Goal: Find specific page/section: Find specific page/section

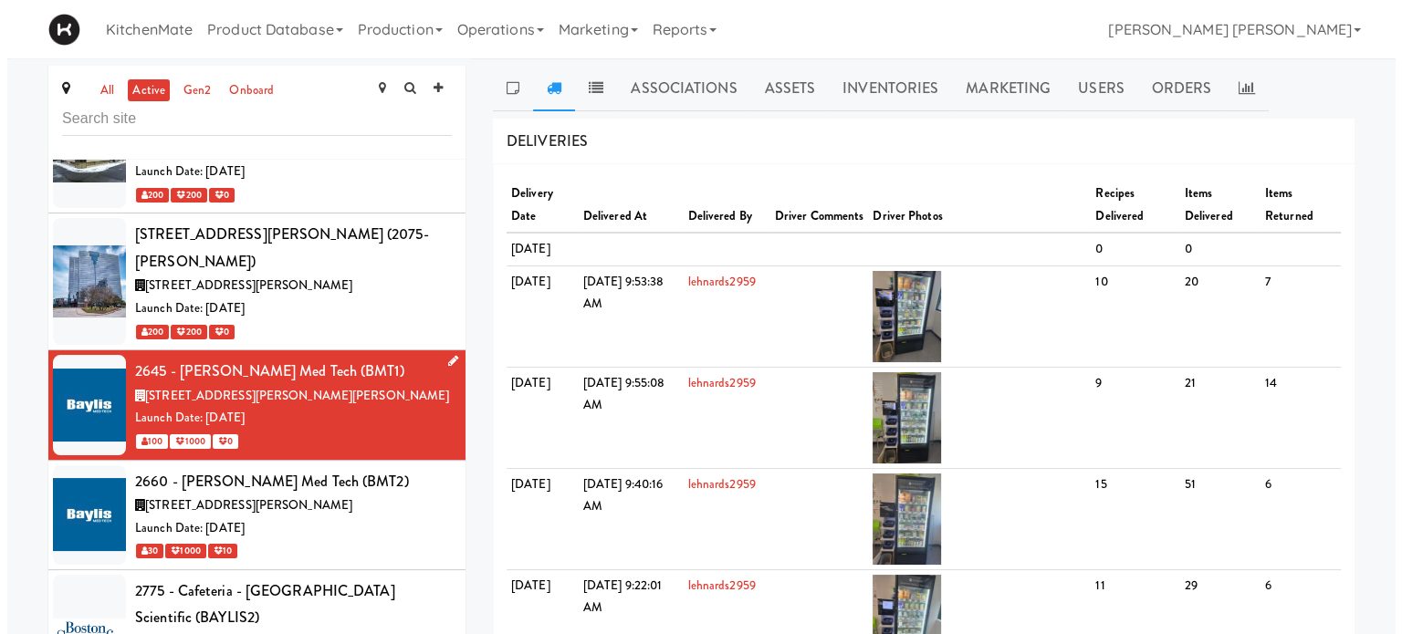
scroll to position [548, 0]
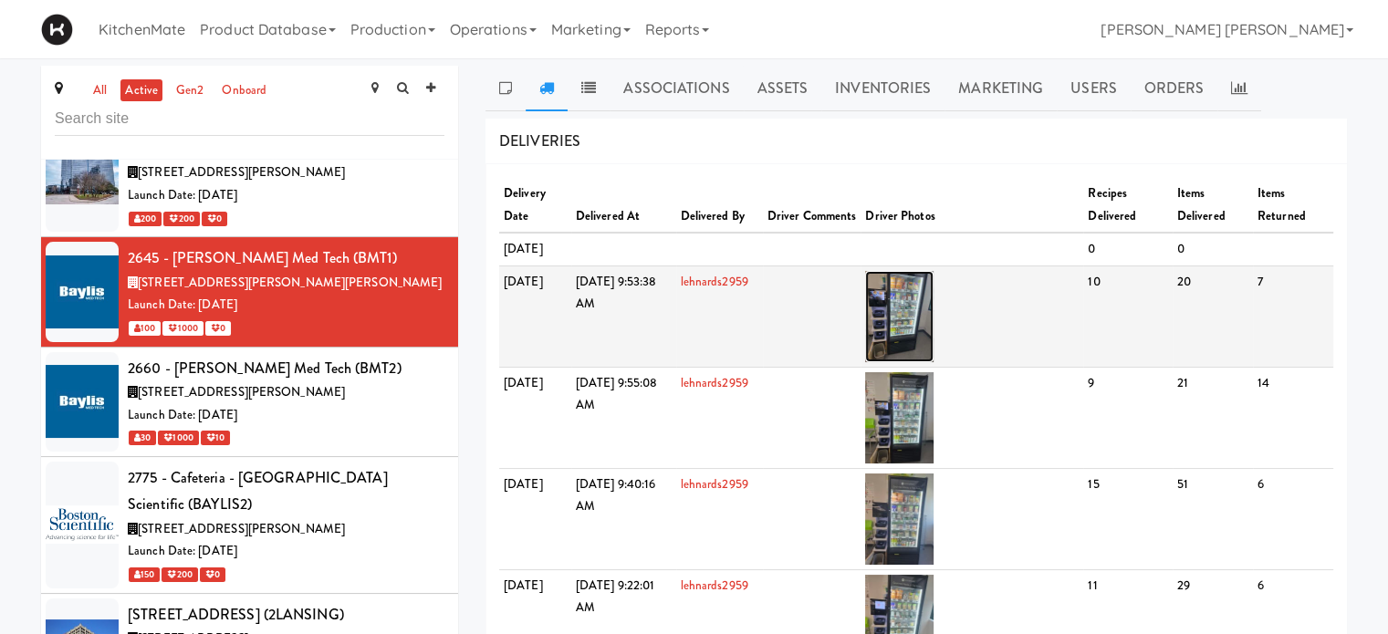
click at [934, 352] on img at bounding box center [899, 316] width 68 height 91
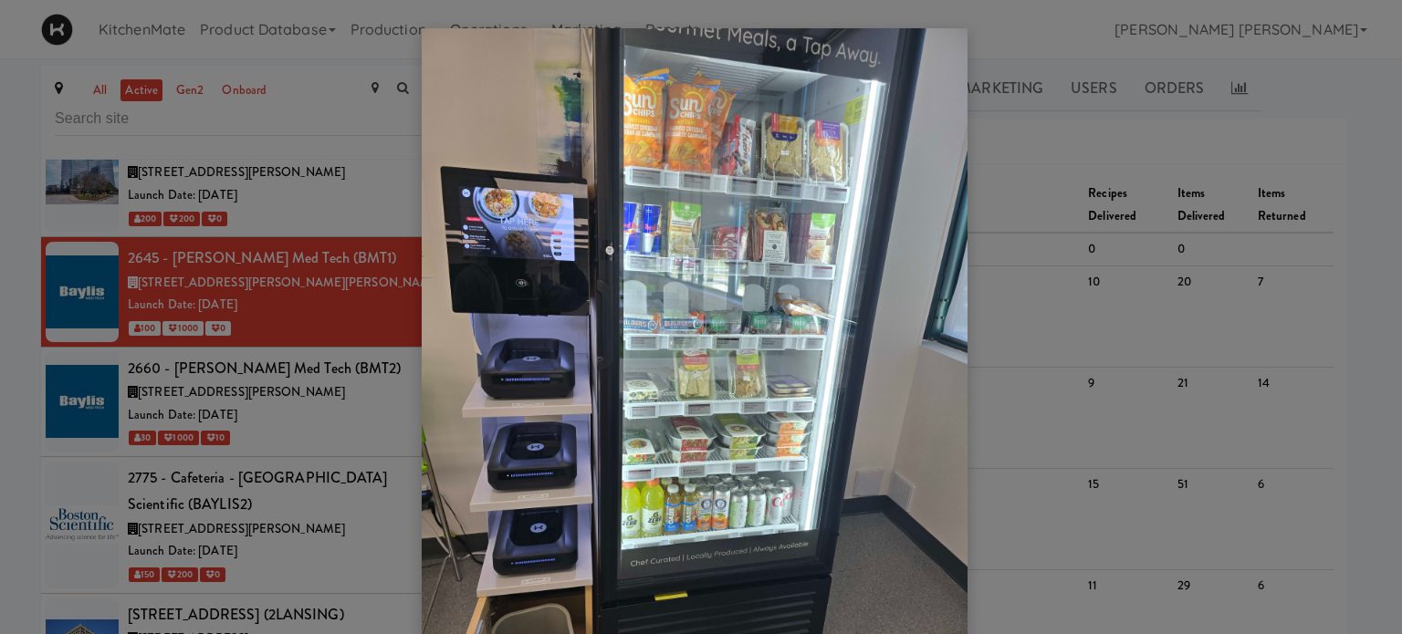
click at [1195, 313] on div at bounding box center [701, 317] width 1402 height 634
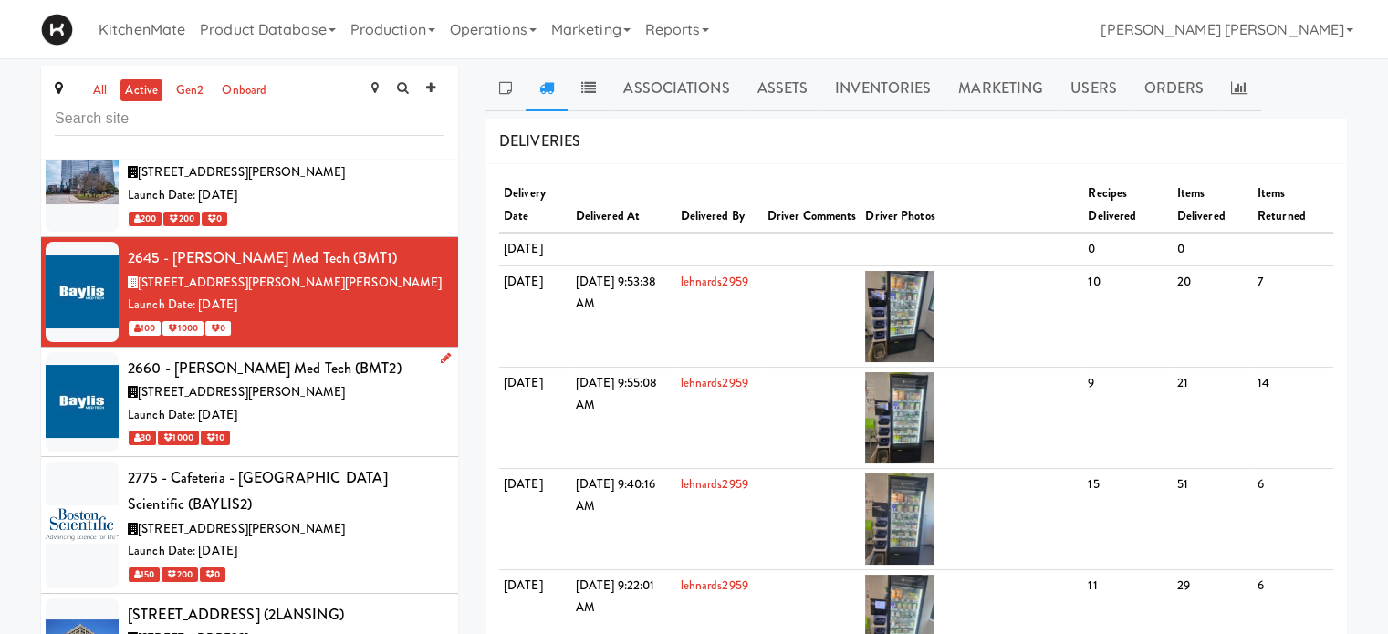
click at [246, 383] on span "[STREET_ADDRESS][PERSON_NAME]" at bounding box center [241, 391] width 207 height 17
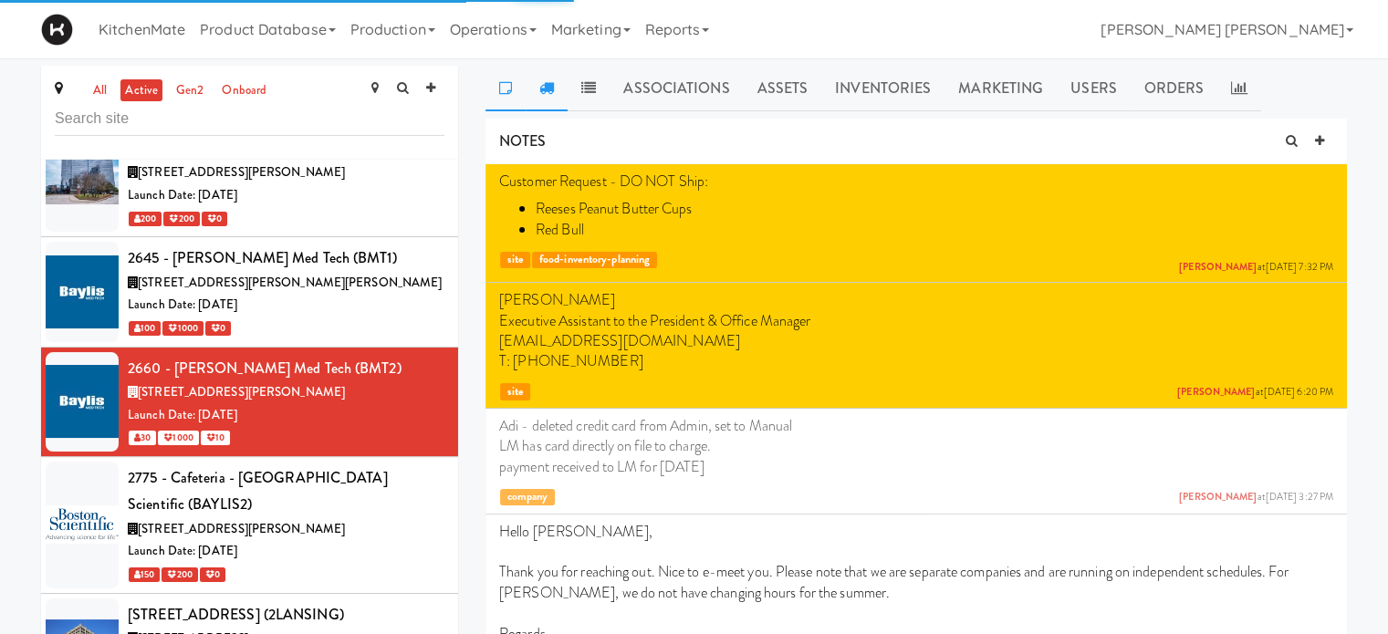
click at [547, 97] on link at bounding box center [547, 89] width 42 height 46
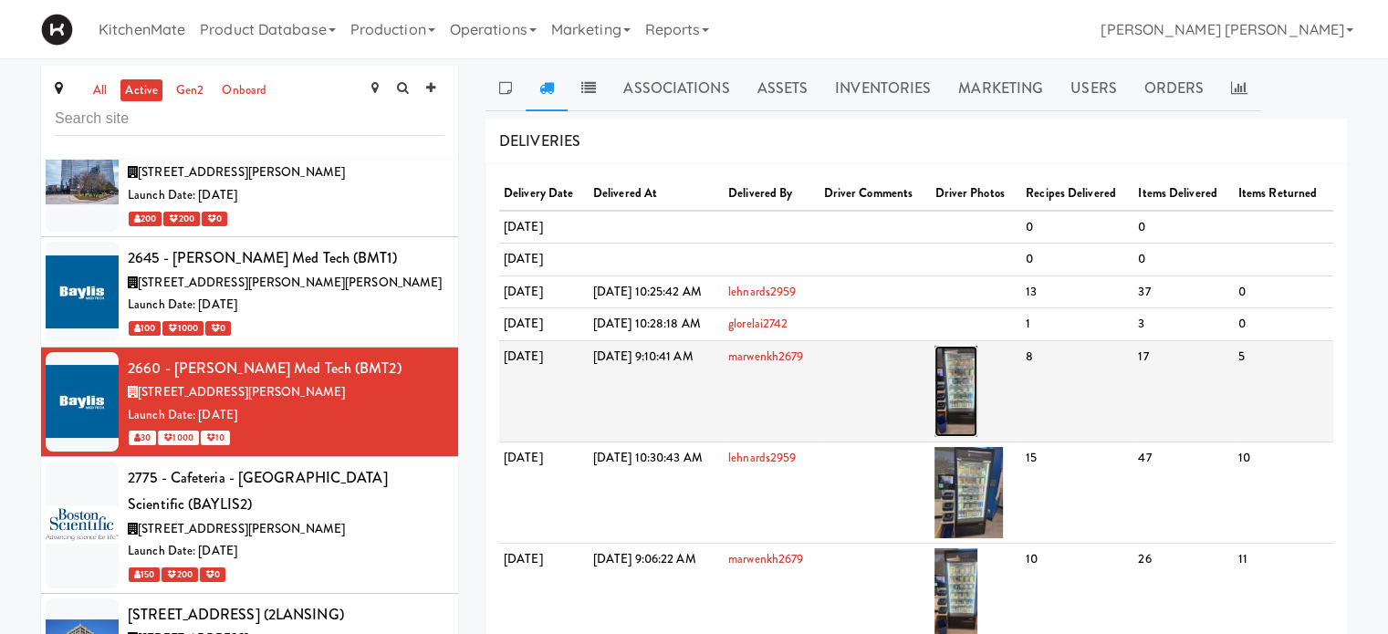
click at [977, 404] on img at bounding box center [956, 391] width 43 height 91
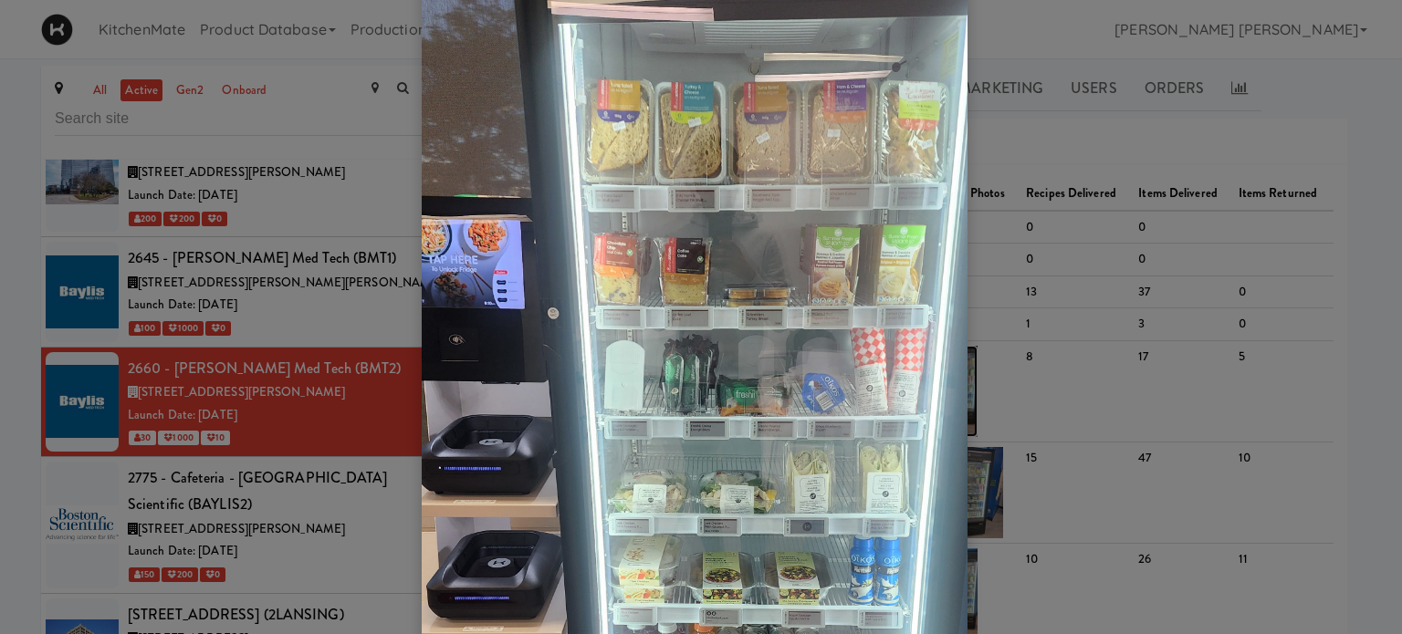
scroll to position [456, 0]
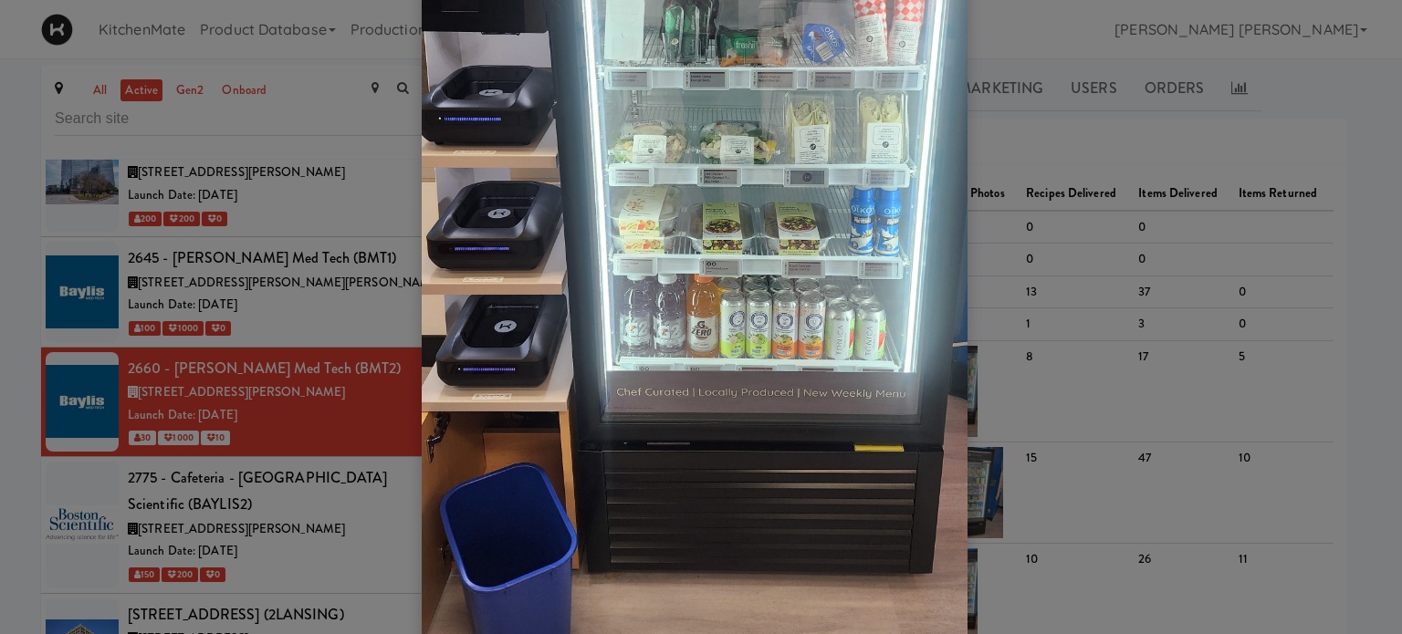
click at [1116, 248] on div at bounding box center [701, 317] width 1402 height 634
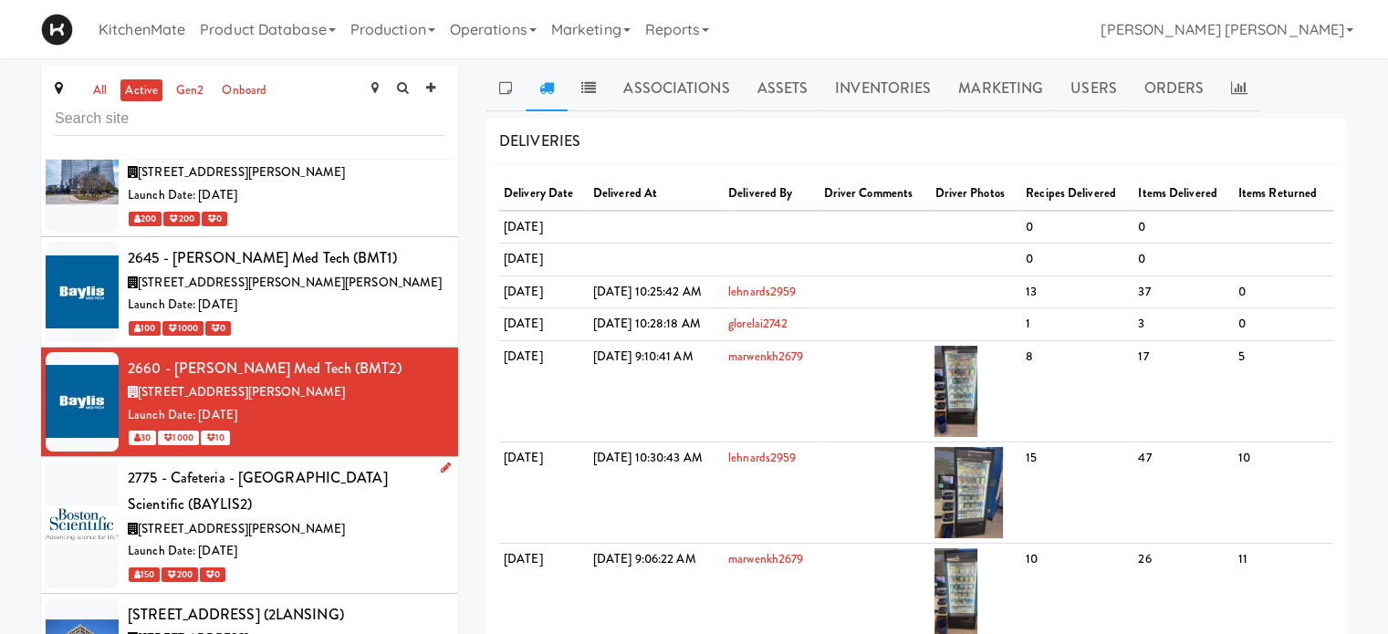
click at [88, 462] on div at bounding box center [82, 525] width 73 height 127
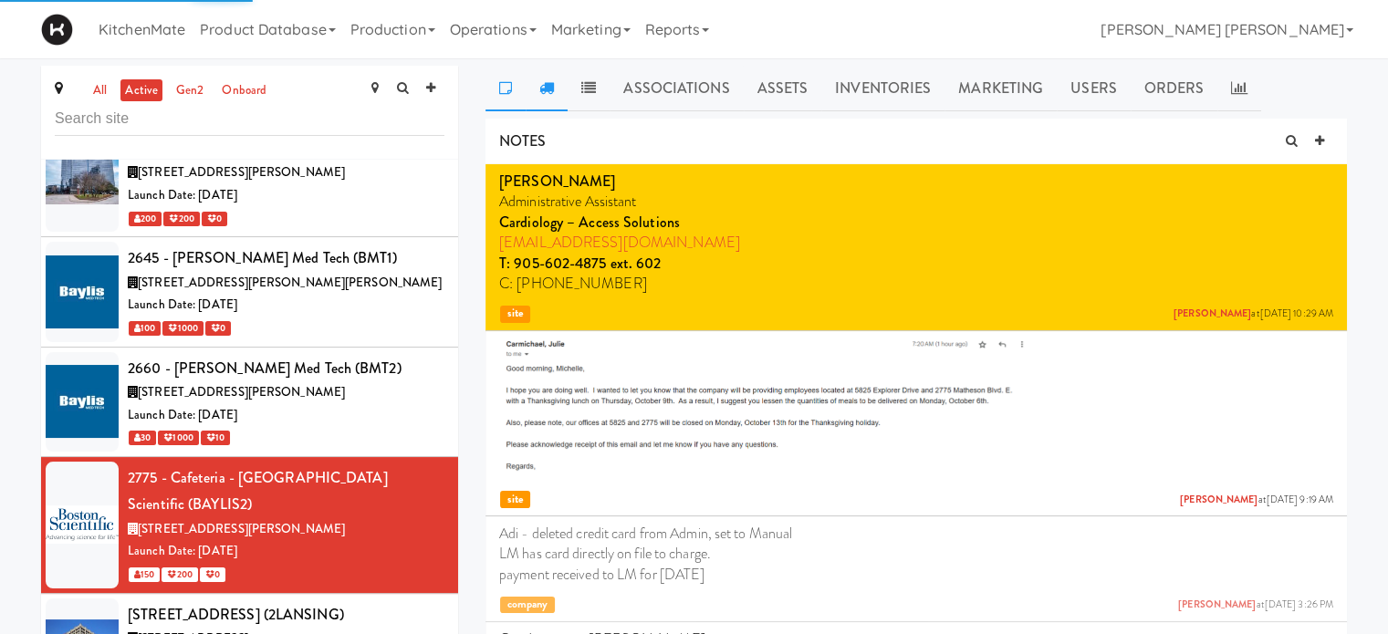
click at [549, 82] on icon at bounding box center [546, 87] width 15 height 15
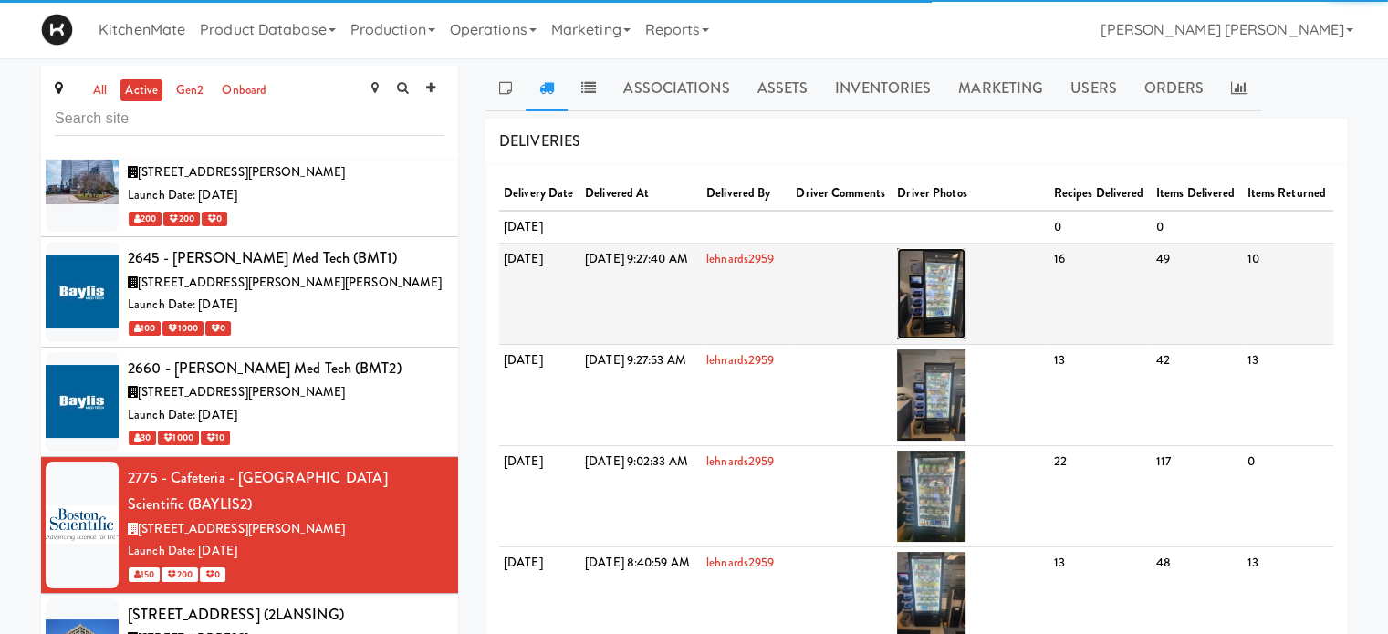
click at [966, 329] on img at bounding box center [931, 293] width 68 height 91
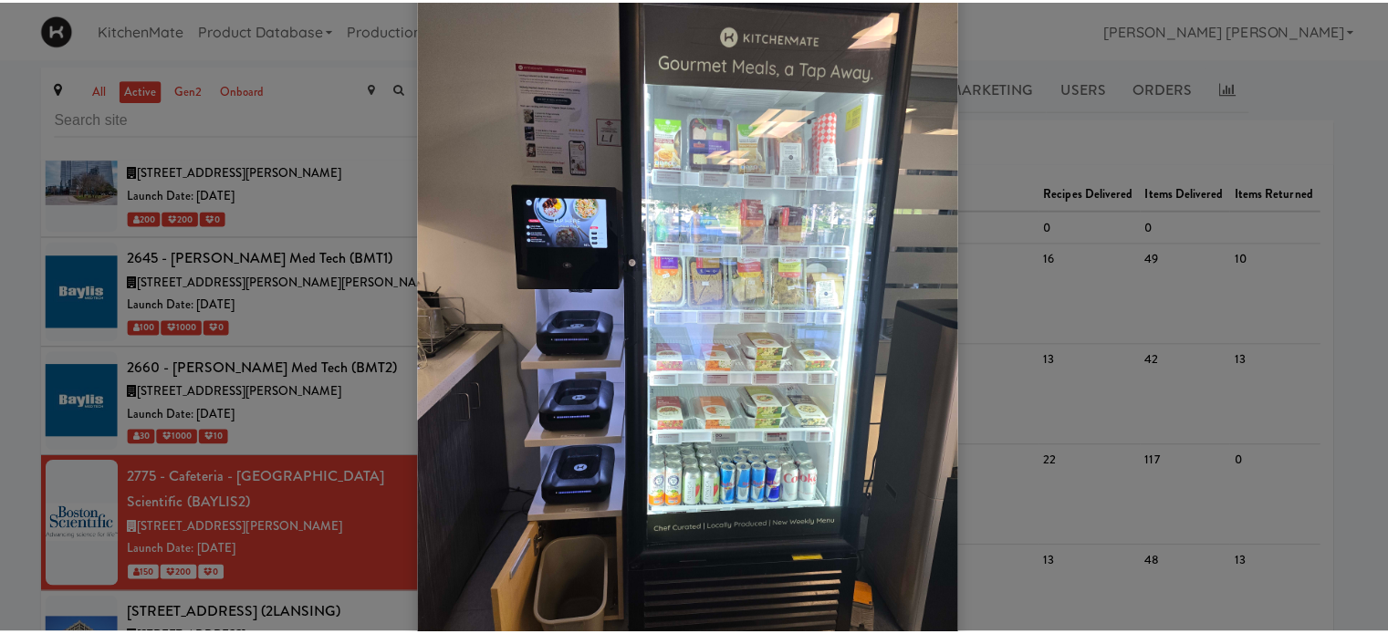
scroll to position [91, 0]
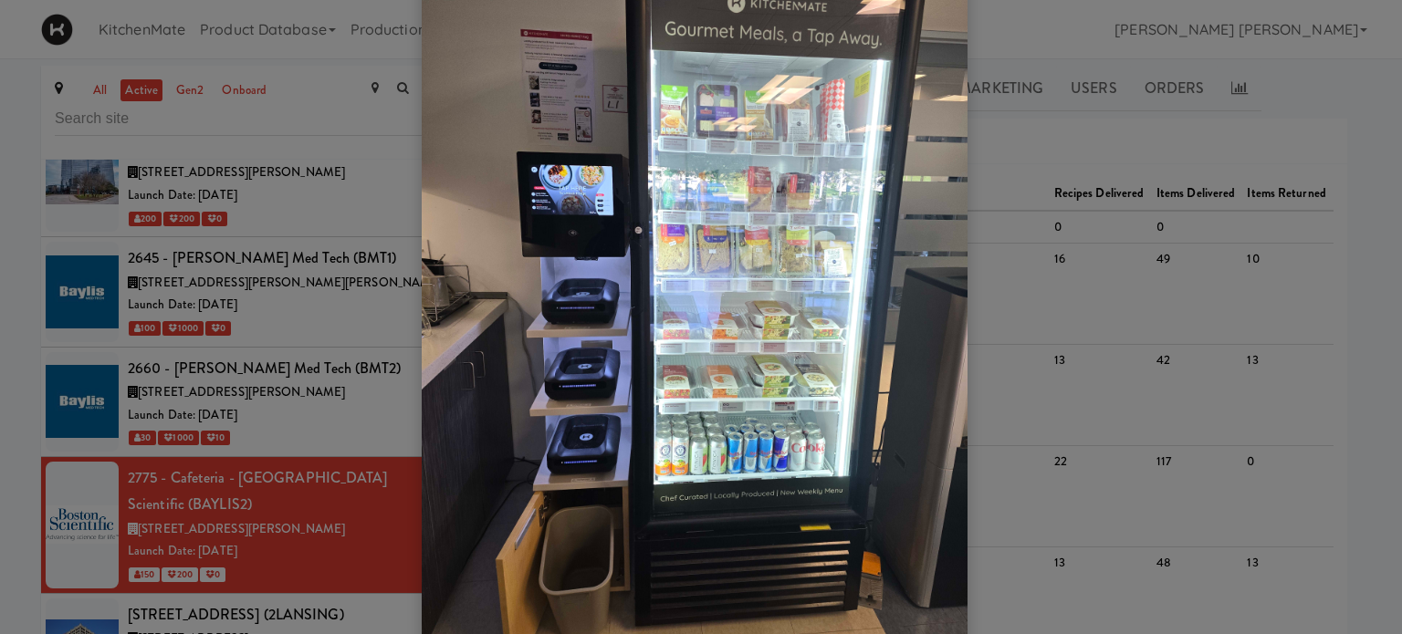
click at [1066, 255] on div at bounding box center [701, 317] width 1402 height 634
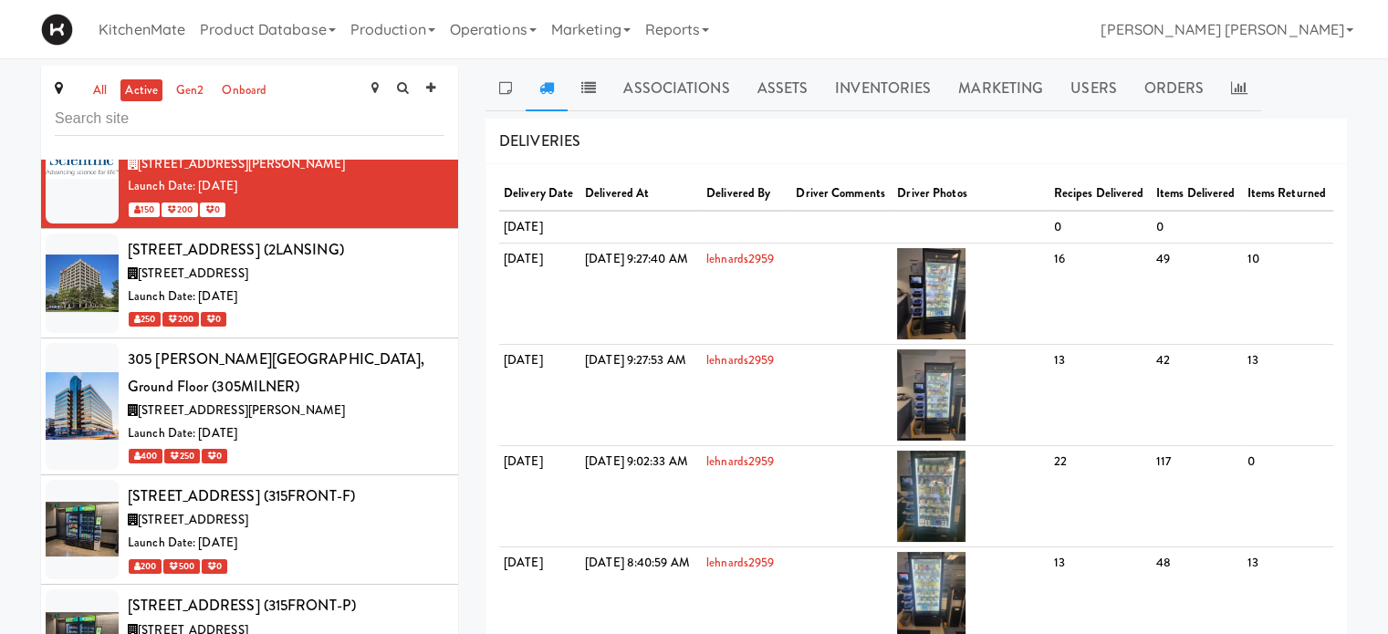
scroll to position [365, 0]
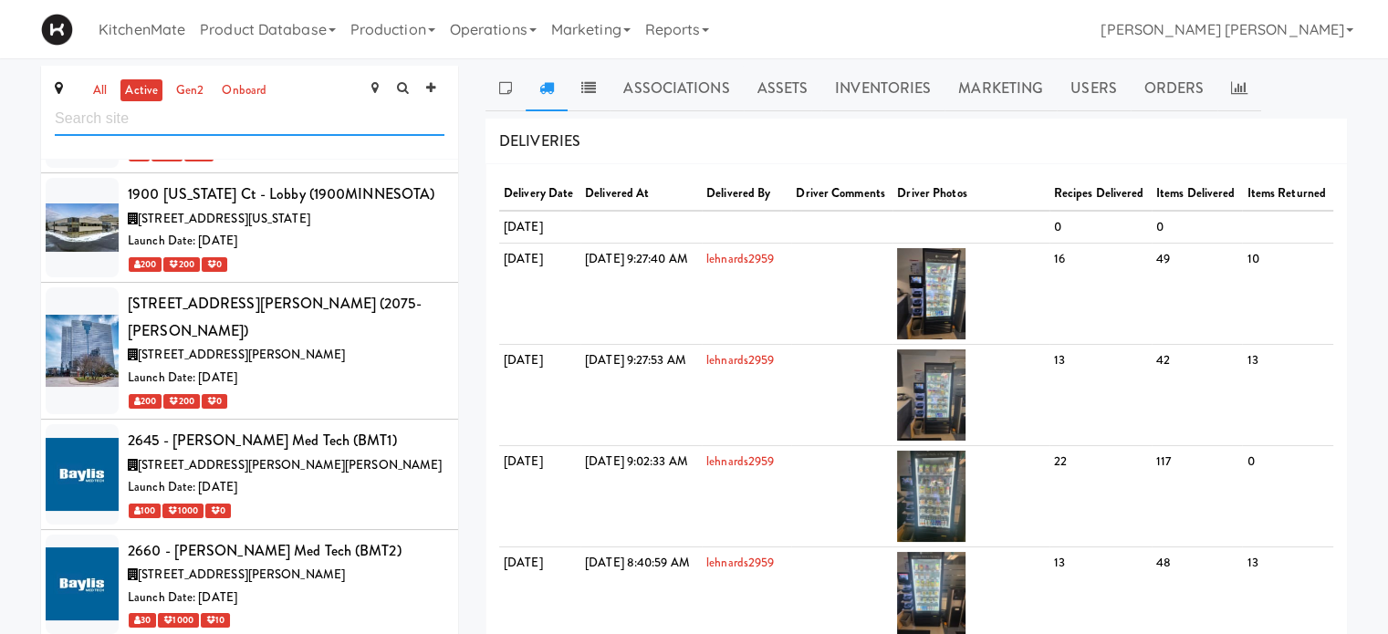
click at [204, 114] on input "text" at bounding box center [250, 119] width 390 height 34
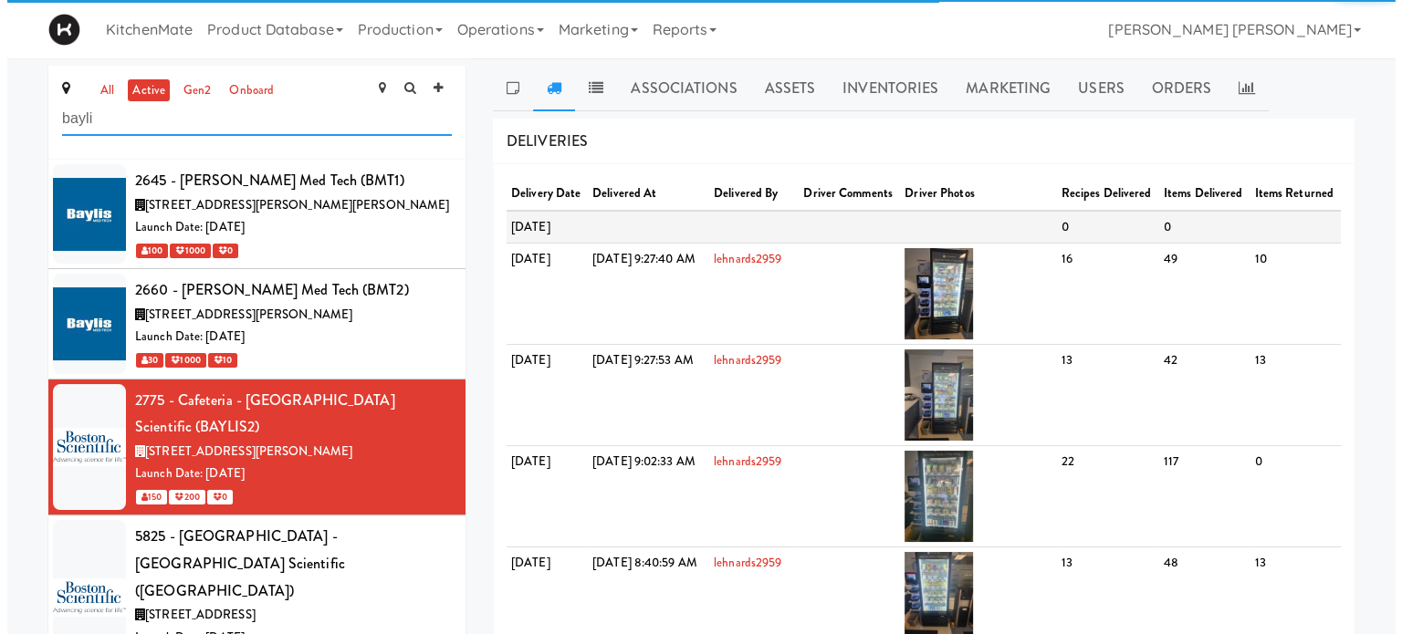
scroll to position [0, 0]
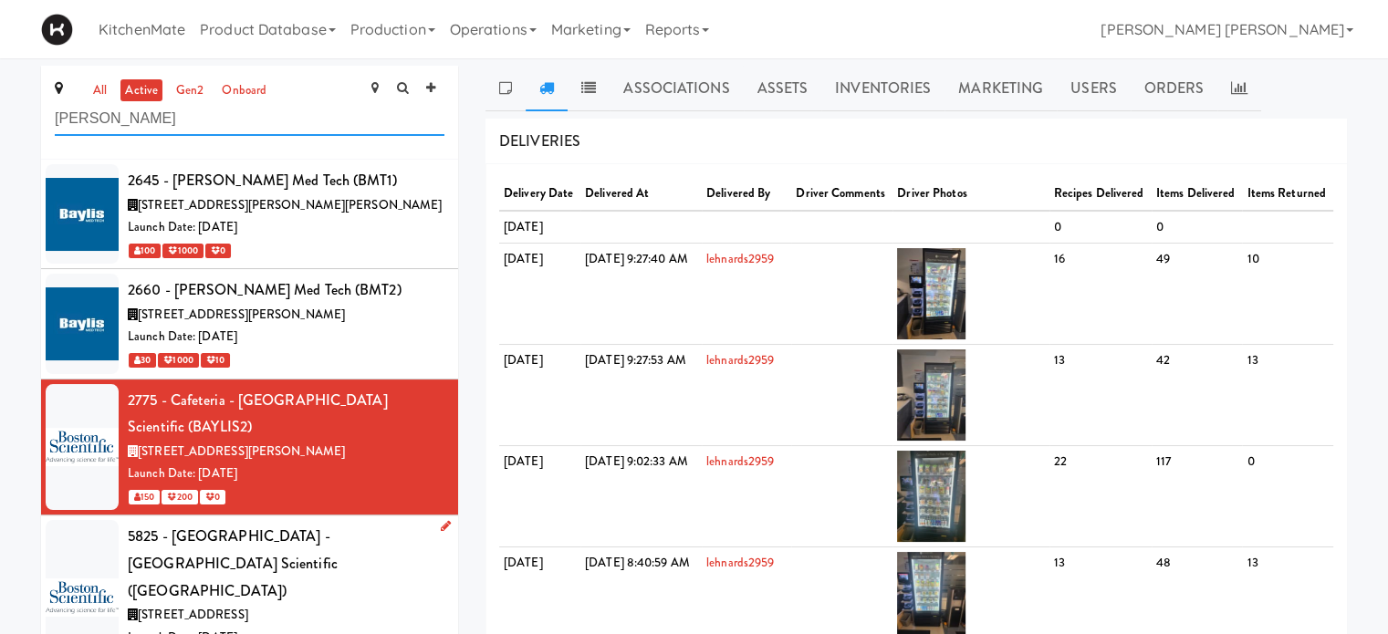
type input "baylis"
click at [193, 523] on div "5825 - [GEOGRAPHIC_DATA] - [GEOGRAPHIC_DATA] Scientific ([GEOGRAPHIC_DATA])" at bounding box center [286, 563] width 317 height 81
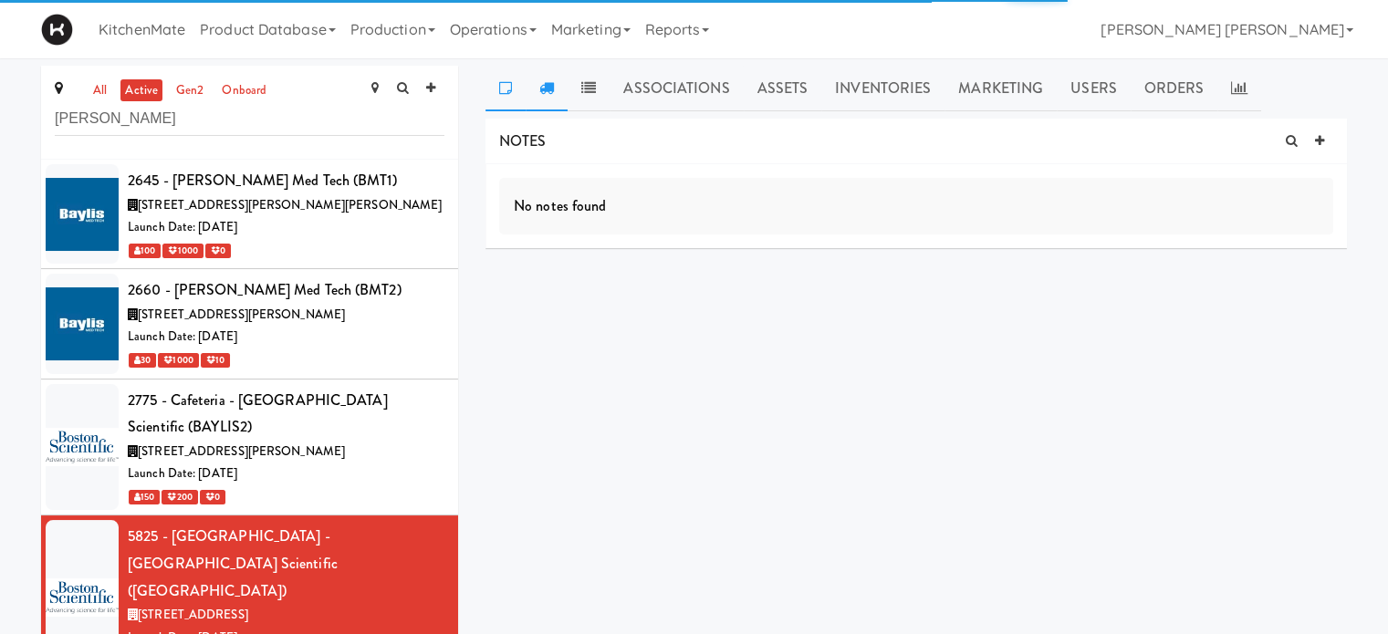
click at [546, 90] on icon at bounding box center [546, 87] width 15 height 15
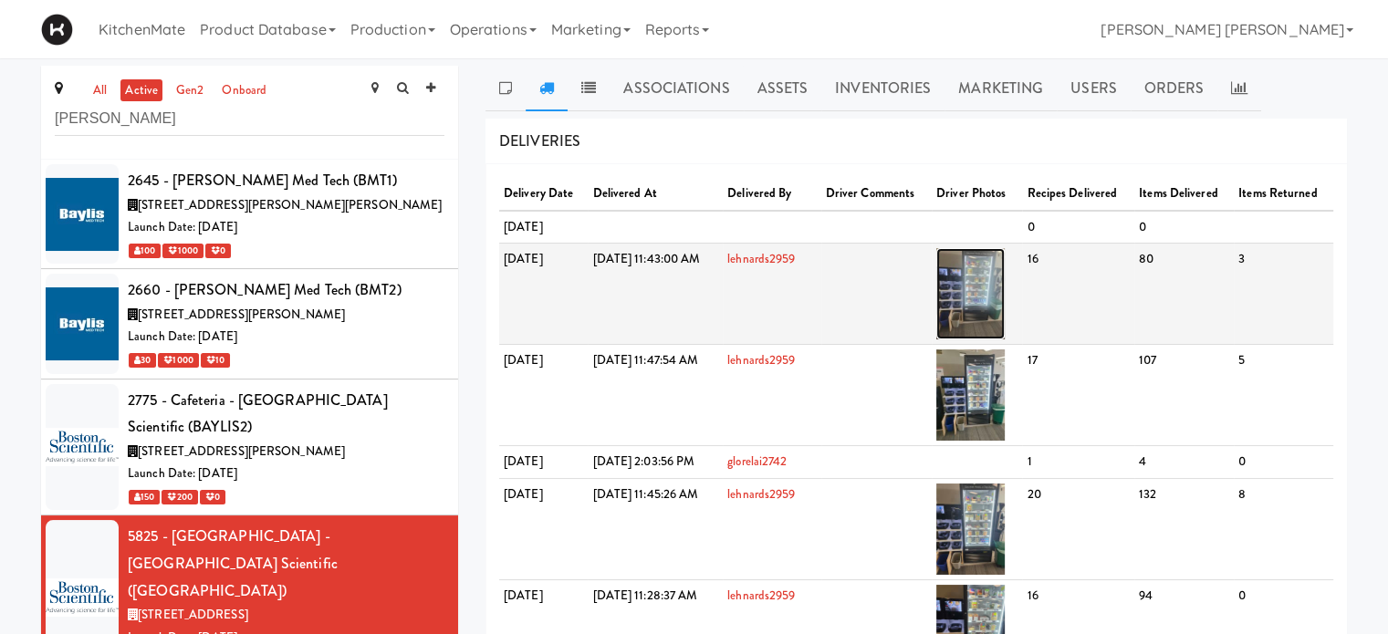
click at [1005, 302] on img at bounding box center [970, 293] width 68 height 91
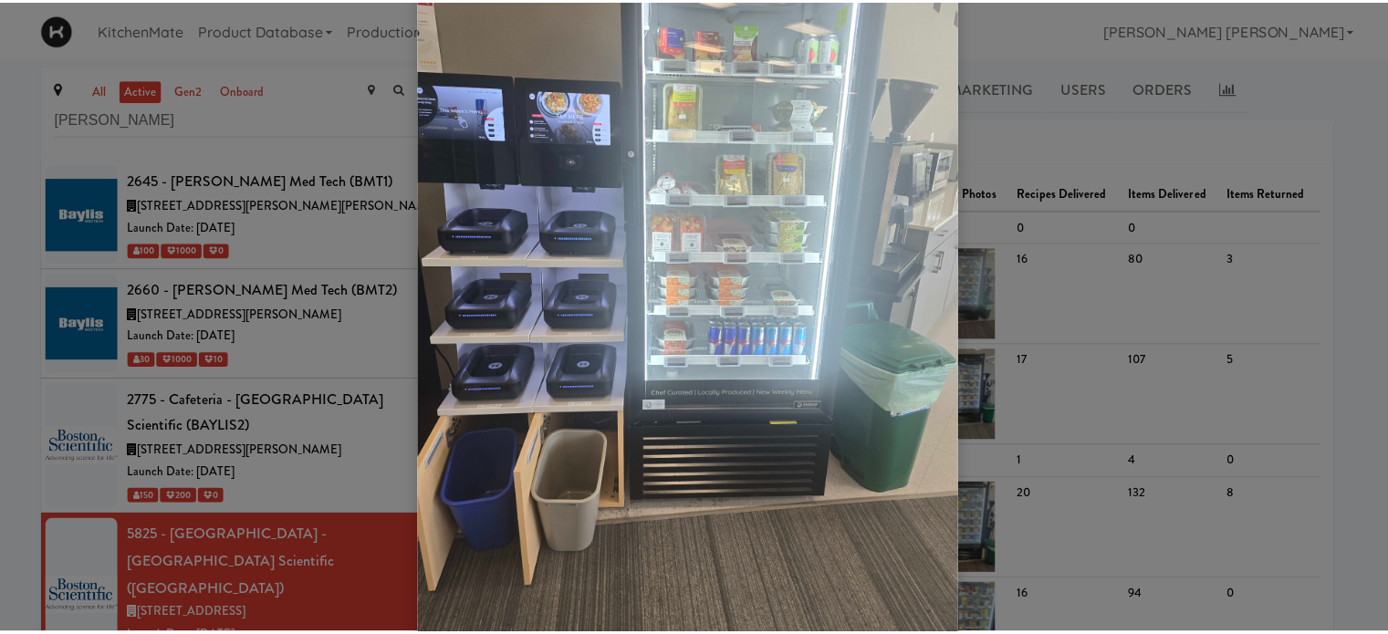
scroll to position [150, 0]
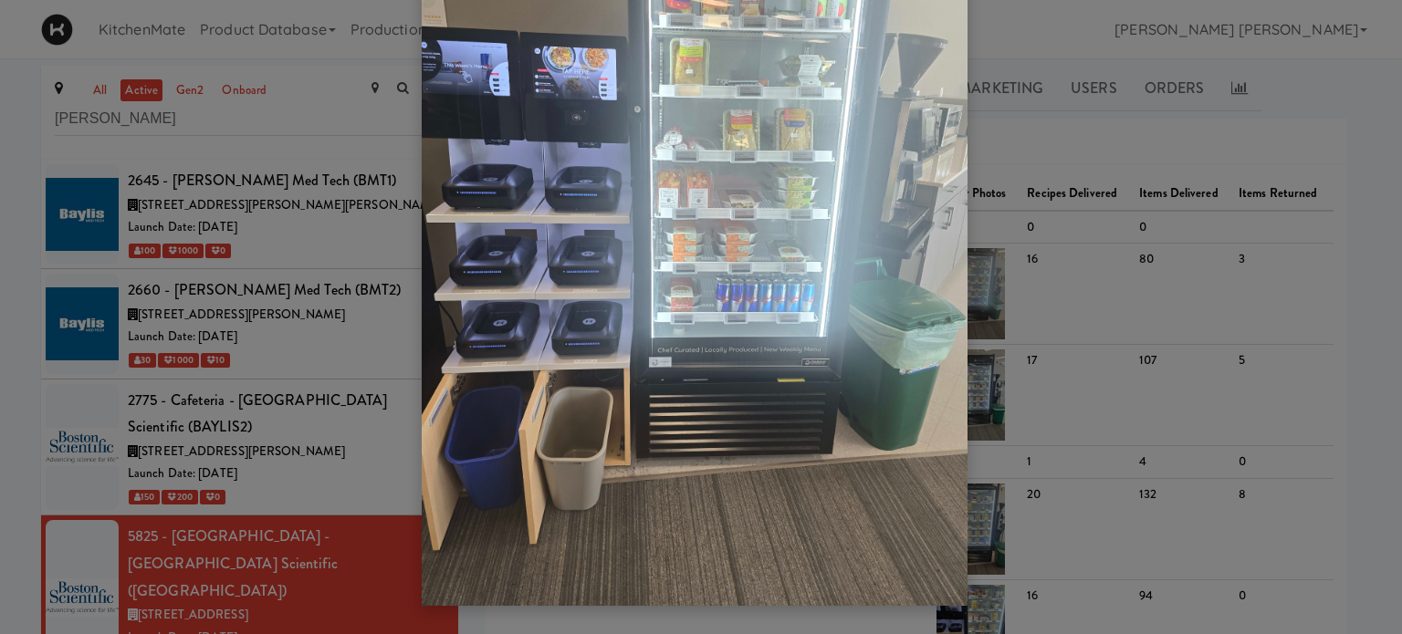
click at [1235, 188] on div at bounding box center [701, 317] width 1402 height 634
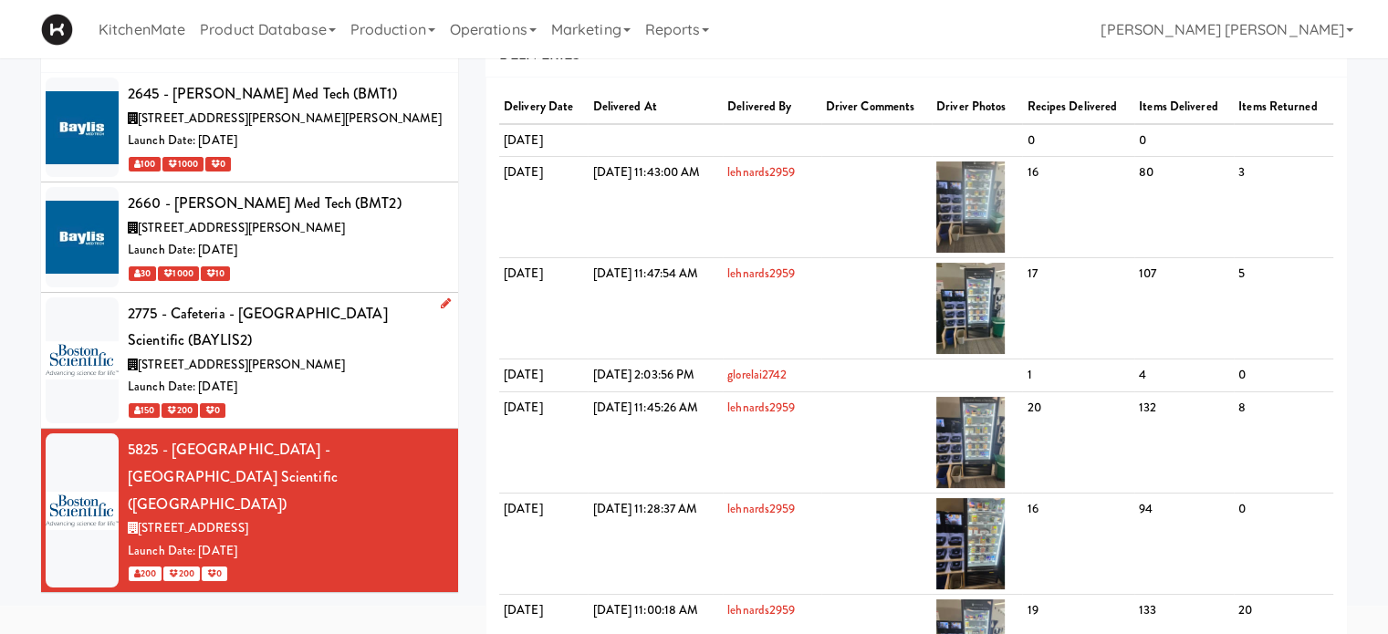
scroll to position [0, 0]
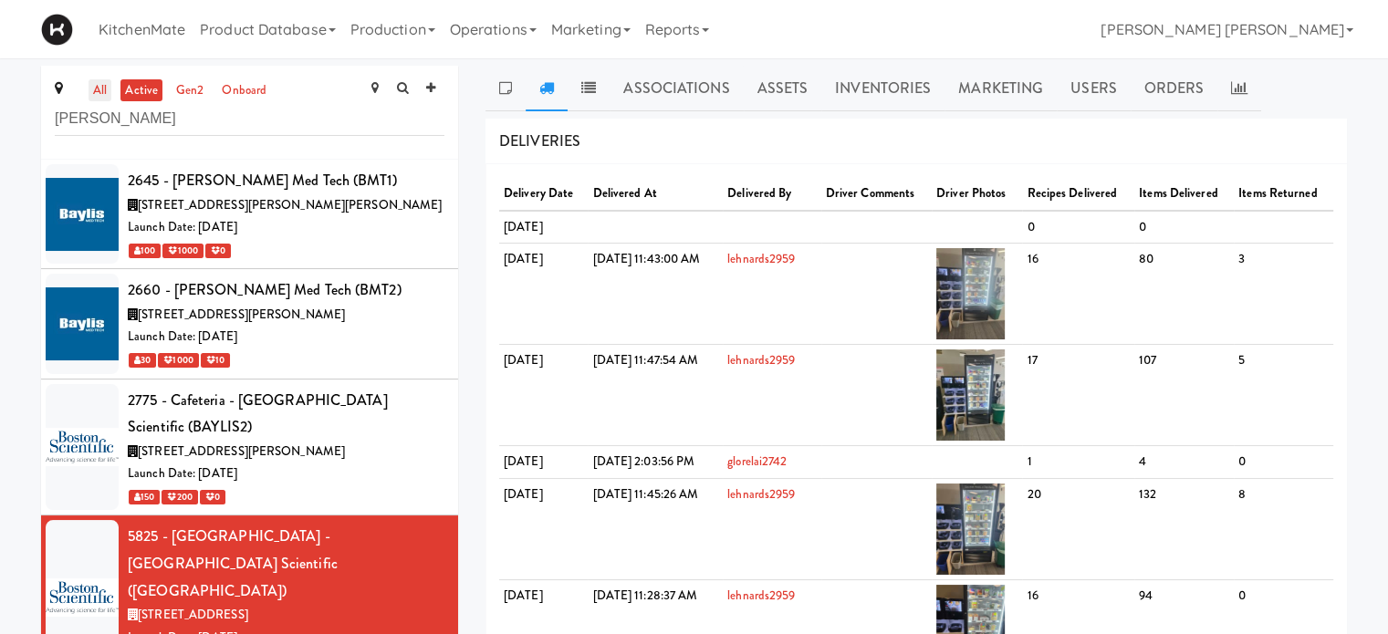
click at [99, 91] on link "all" at bounding box center [100, 90] width 23 height 23
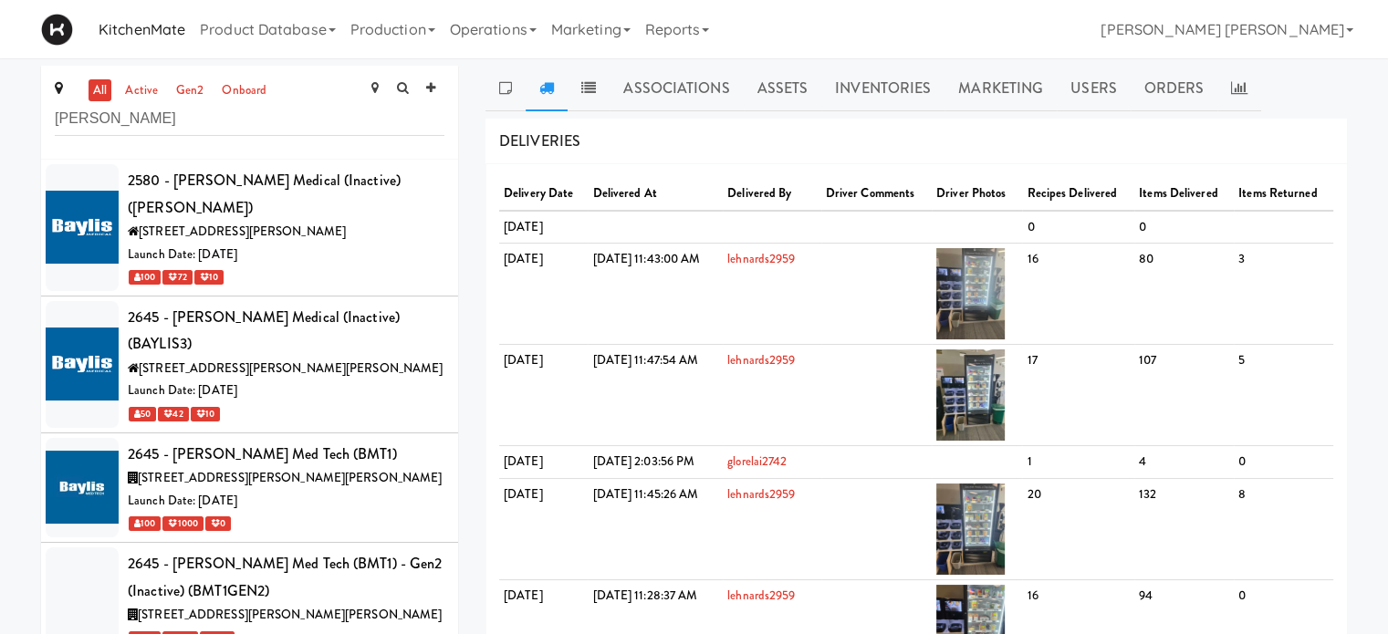
scroll to position [387, 0]
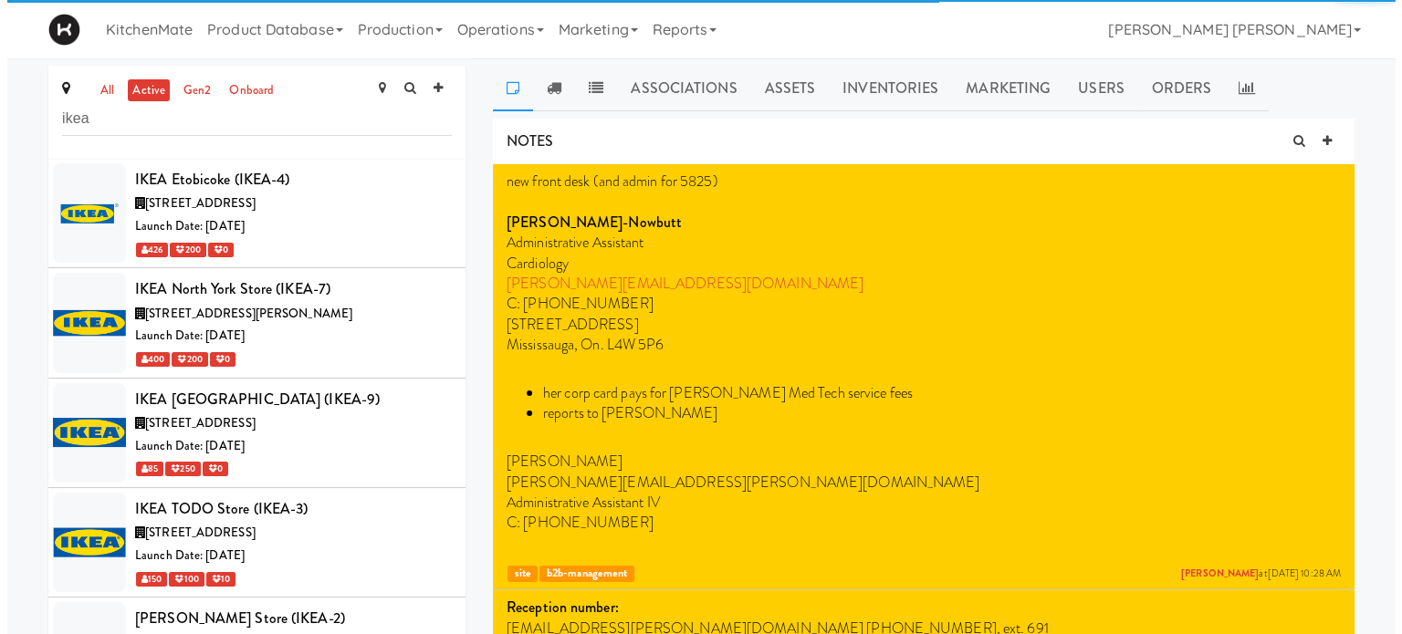
scroll to position [329, 0]
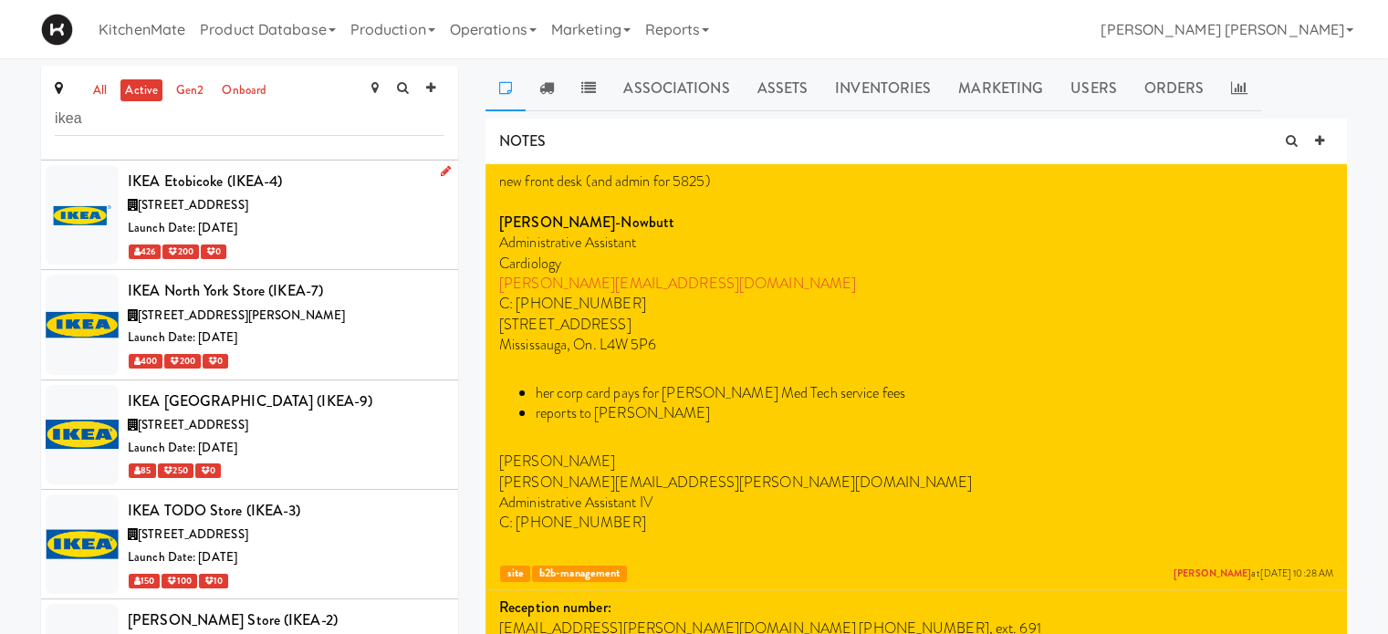
type input "ikea"
click at [194, 174] on div "IKEA Etobicoke (IKEA-4)" at bounding box center [286, 181] width 317 height 27
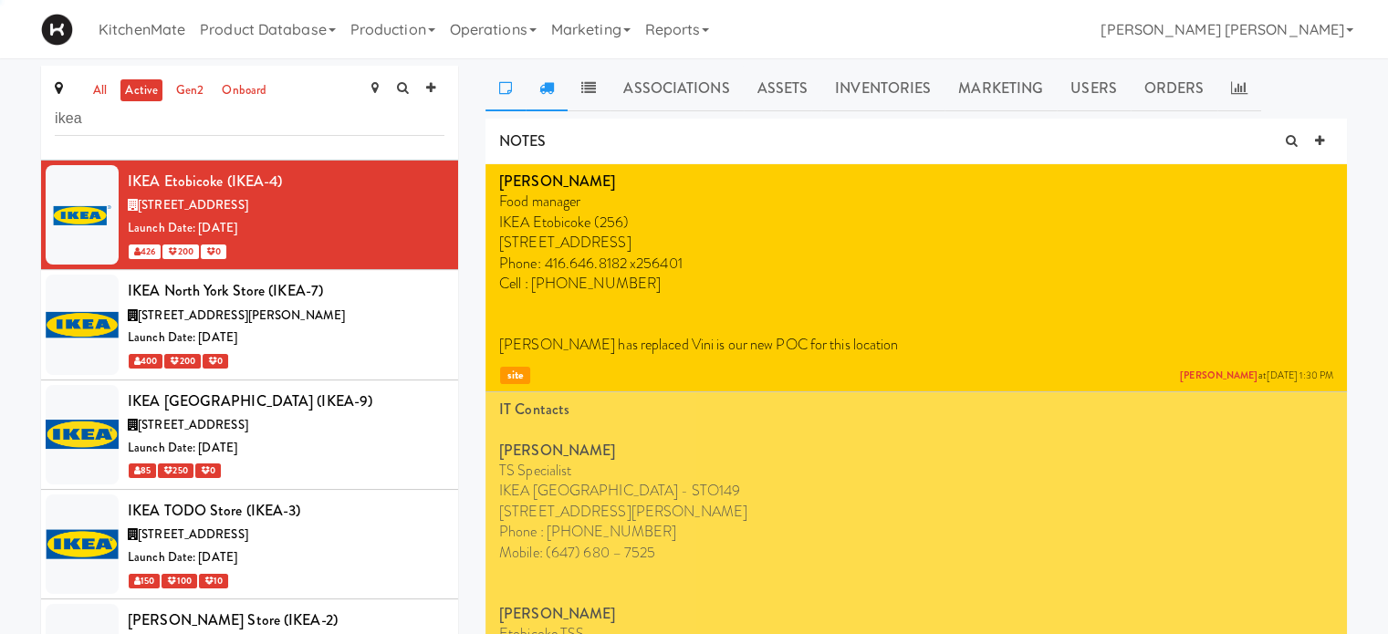
click at [557, 87] on link at bounding box center [547, 89] width 42 height 46
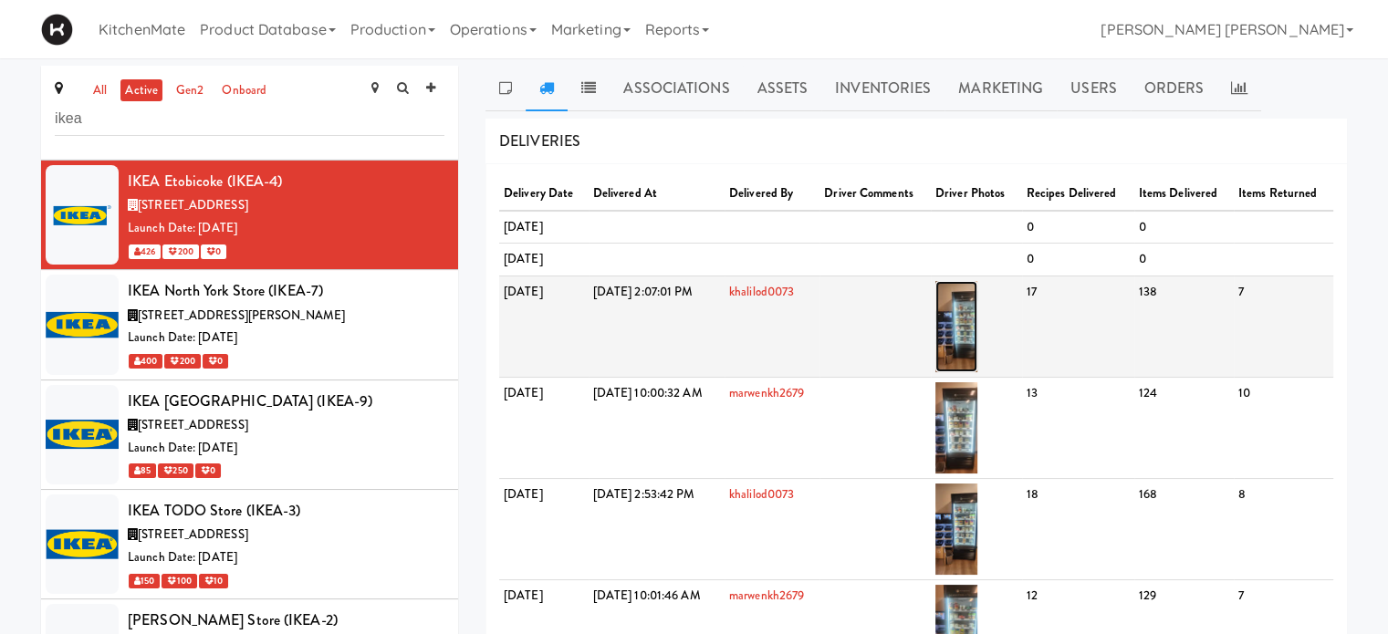
click at [978, 349] on img at bounding box center [957, 326] width 43 height 91
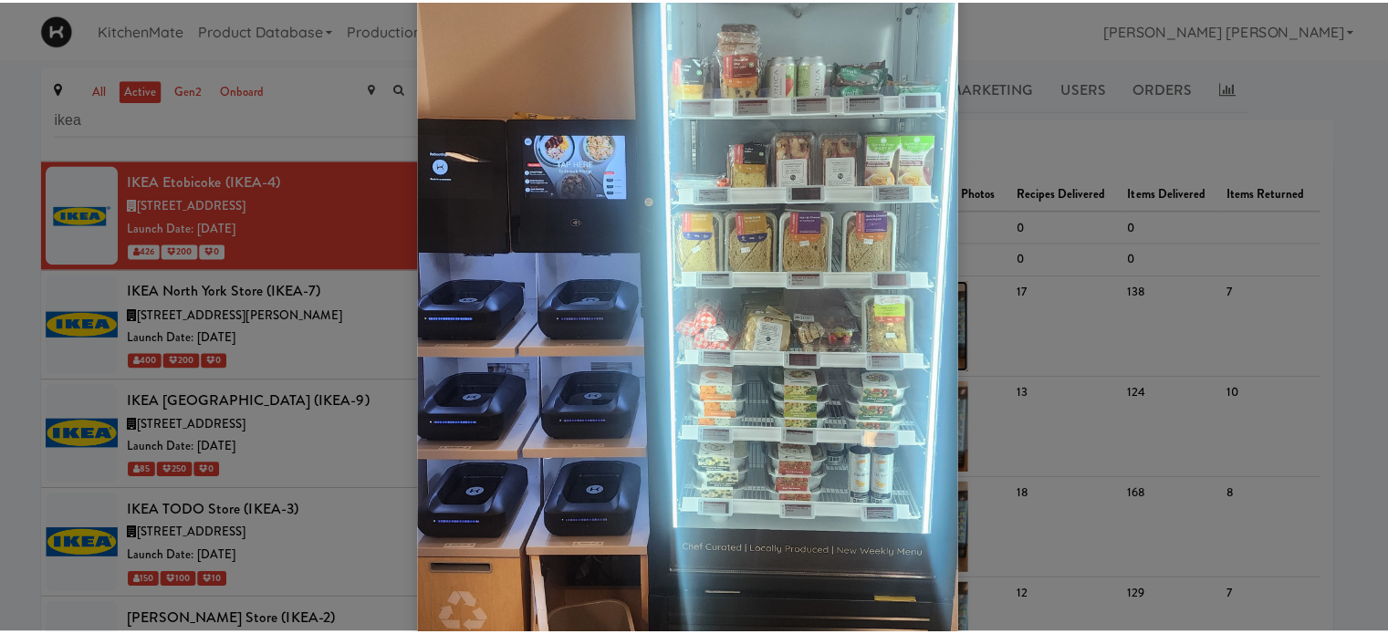
scroll to position [365, 0]
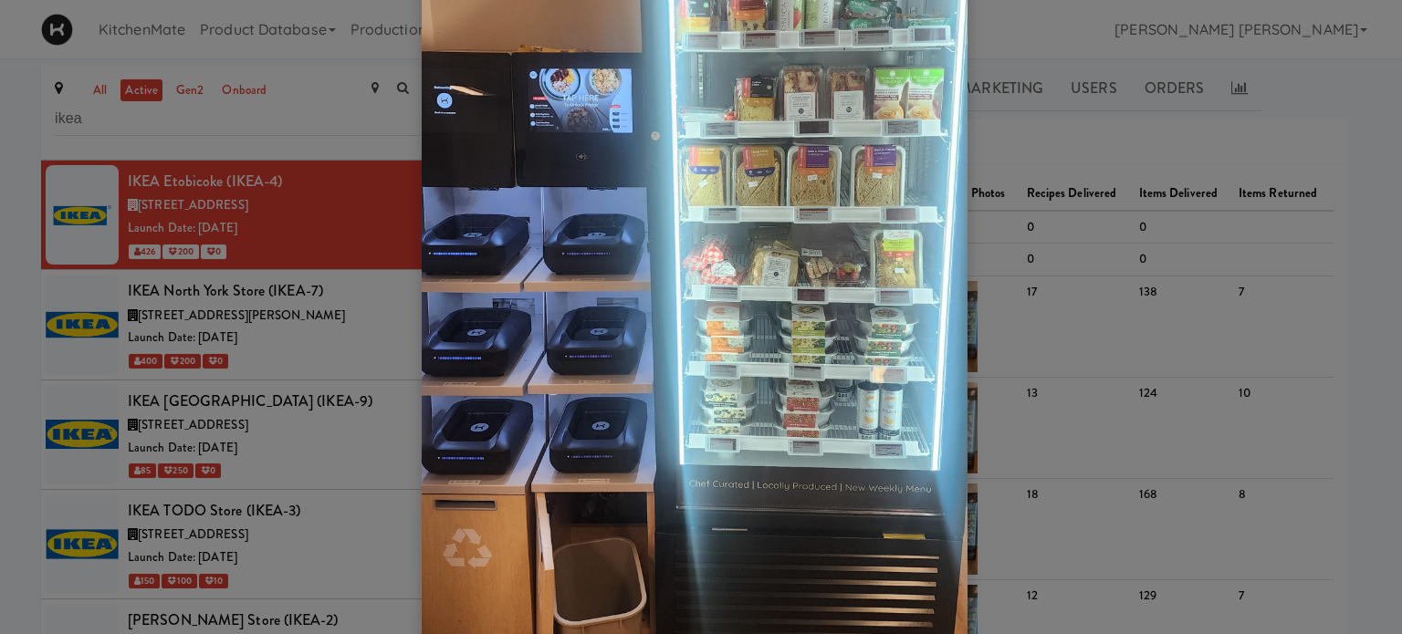
click at [1083, 152] on div at bounding box center [701, 317] width 1402 height 634
